Goal: Task Accomplishment & Management: Manage account settings

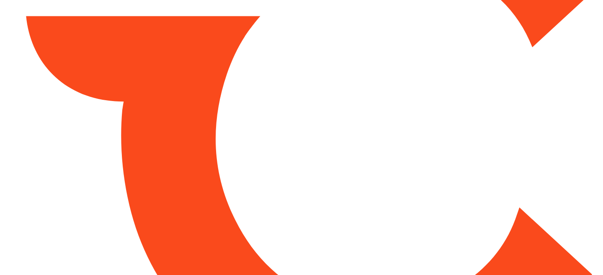
type input "*******"
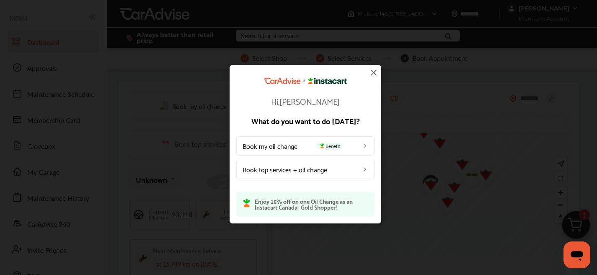
click at [374, 71] on img at bounding box center [374, 72] width 10 height 10
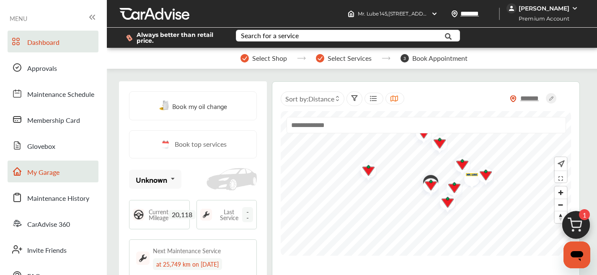
click at [49, 177] on span "My Garage" at bounding box center [43, 172] width 32 height 11
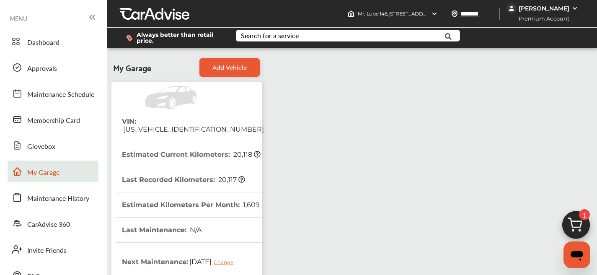
drag, startPoint x: 529, startPoint y: 11, endPoint x: 522, endPoint y: 8, distance: 7.3
click at [528, 10] on div "[PERSON_NAME]" at bounding box center [544, 9] width 51 height 8
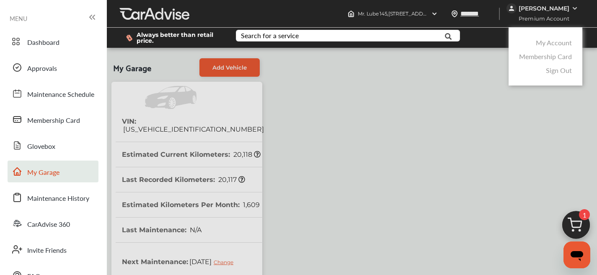
click at [556, 42] on link "My Account" at bounding box center [554, 43] width 36 height 10
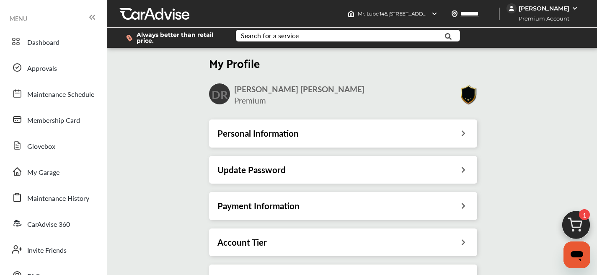
click at [369, 203] on div "Payment Information" at bounding box center [342, 205] width 251 height 11
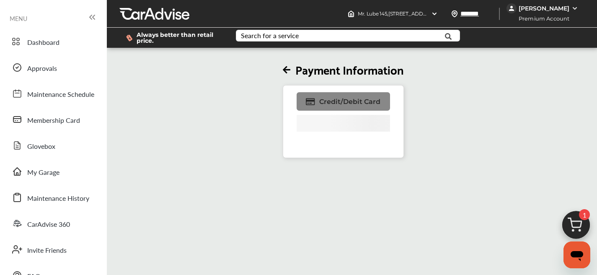
click at [345, 104] on span "Credit/Debit Card" at bounding box center [349, 102] width 61 height 8
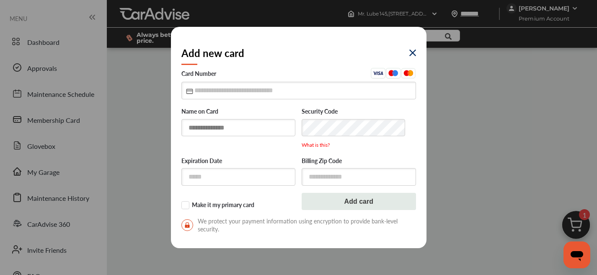
click at [273, 132] on input "text" at bounding box center [238, 127] width 114 height 17
type input "**********"
click at [411, 56] on div "Add new card" at bounding box center [298, 52] width 235 height 31
click at [412, 53] on img at bounding box center [412, 52] width 7 height 7
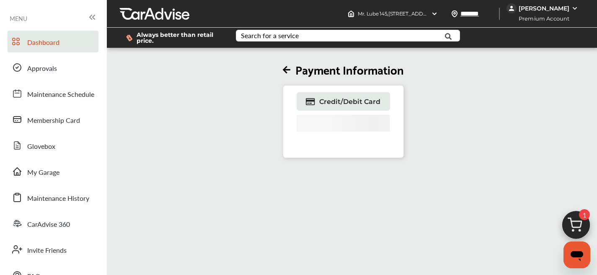
click at [53, 47] on span "Dashboard" at bounding box center [43, 42] width 32 height 11
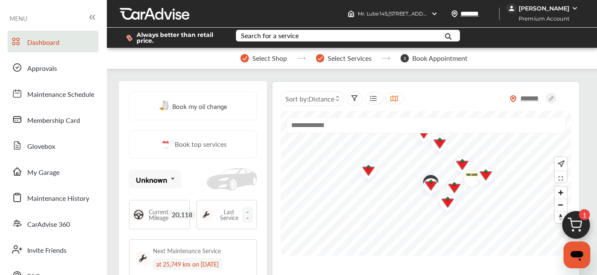
click at [516, 10] on img at bounding box center [511, 8] width 10 height 10
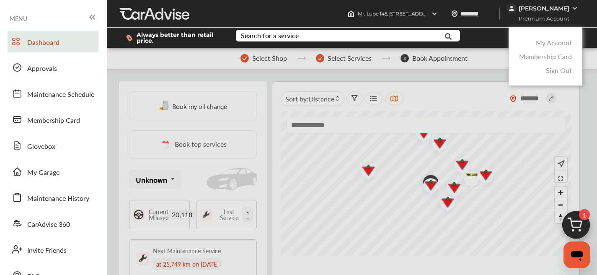
click at [550, 57] on link "Membership Card" at bounding box center [545, 57] width 53 height 10
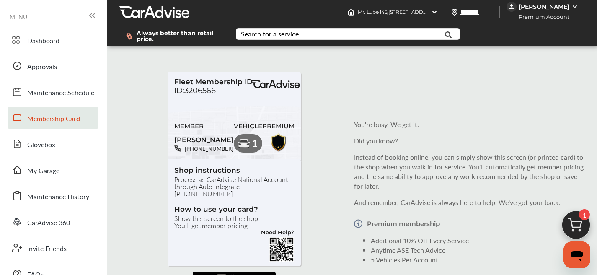
scroll to position [31, 0]
